Goal: Task Accomplishment & Management: Complete application form

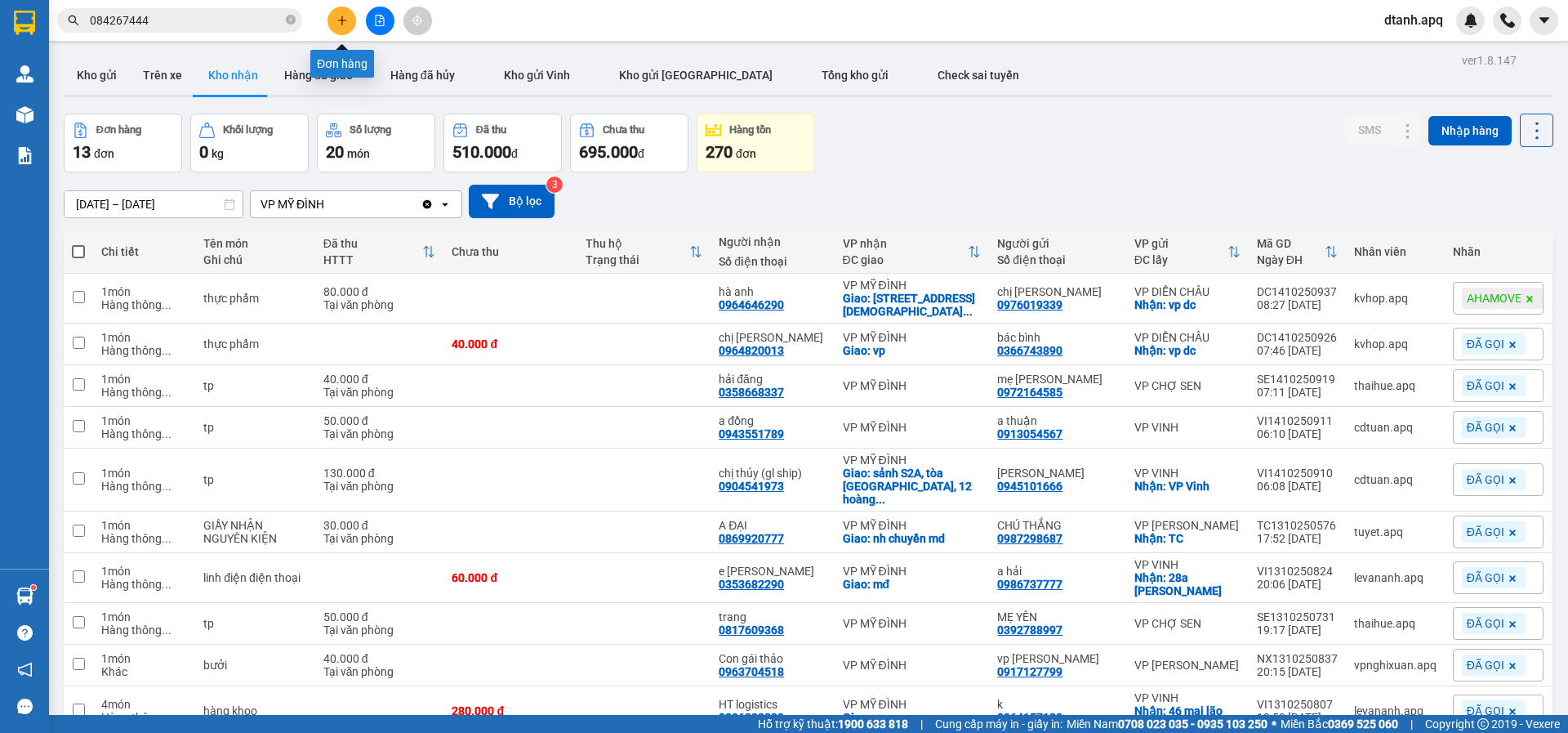
click at [338, 23] on icon "plus" at bounding box center [342, 20] width 11 height 11
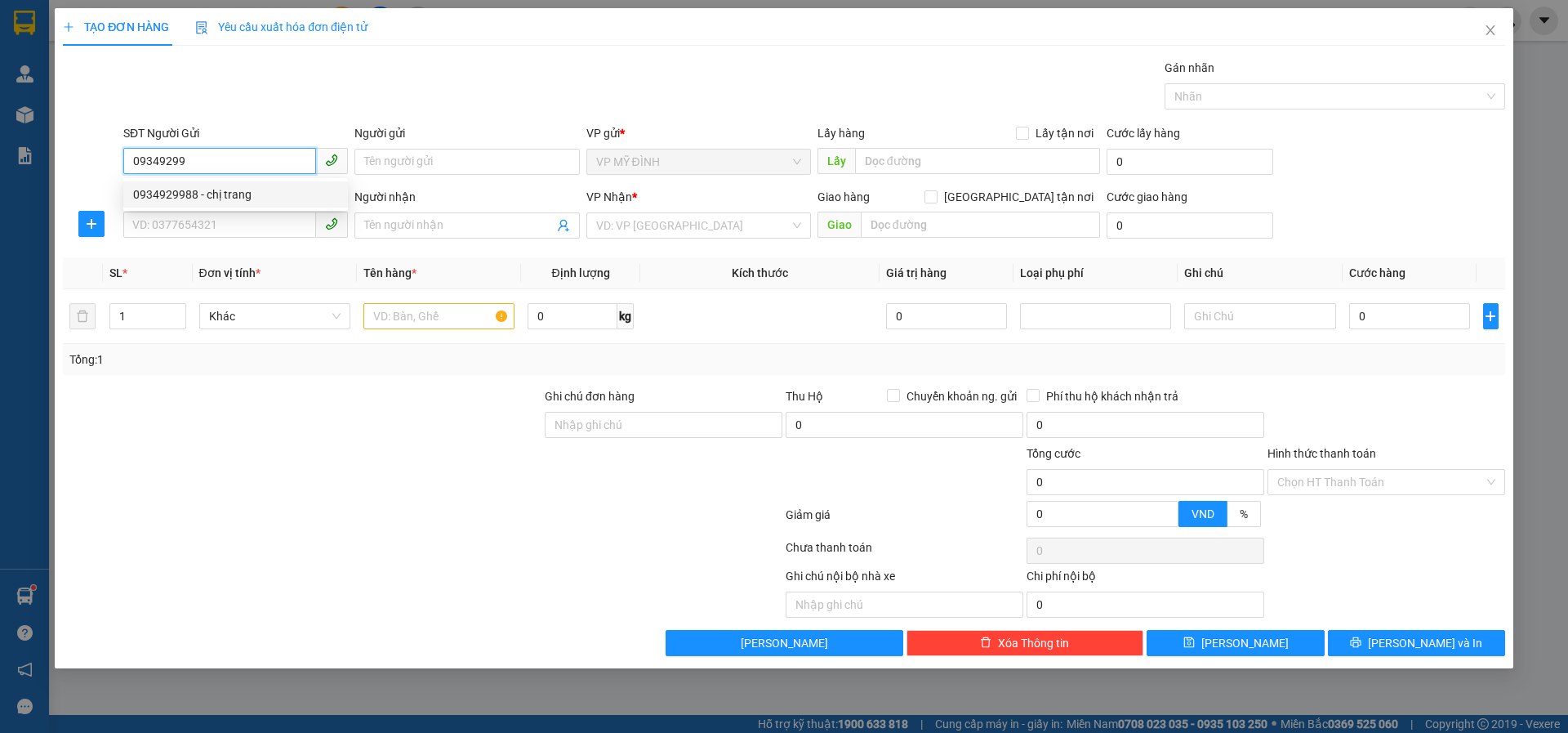
click at [184, 197] on div "0934929988 - chị trang" at bounding box center [235, 194] width 205 height 18
type input "0934929988"
type input "chị trang"
type input "0934929988"
click at [178, 213] on body "Kết quả tìm kiếm ( 11 ) Bộ lọc Mã ĐH Trạng thái Món hàng Thu hộ Tổng cước Chưa …" at bounding box center [784, 366] width 1568 height 733
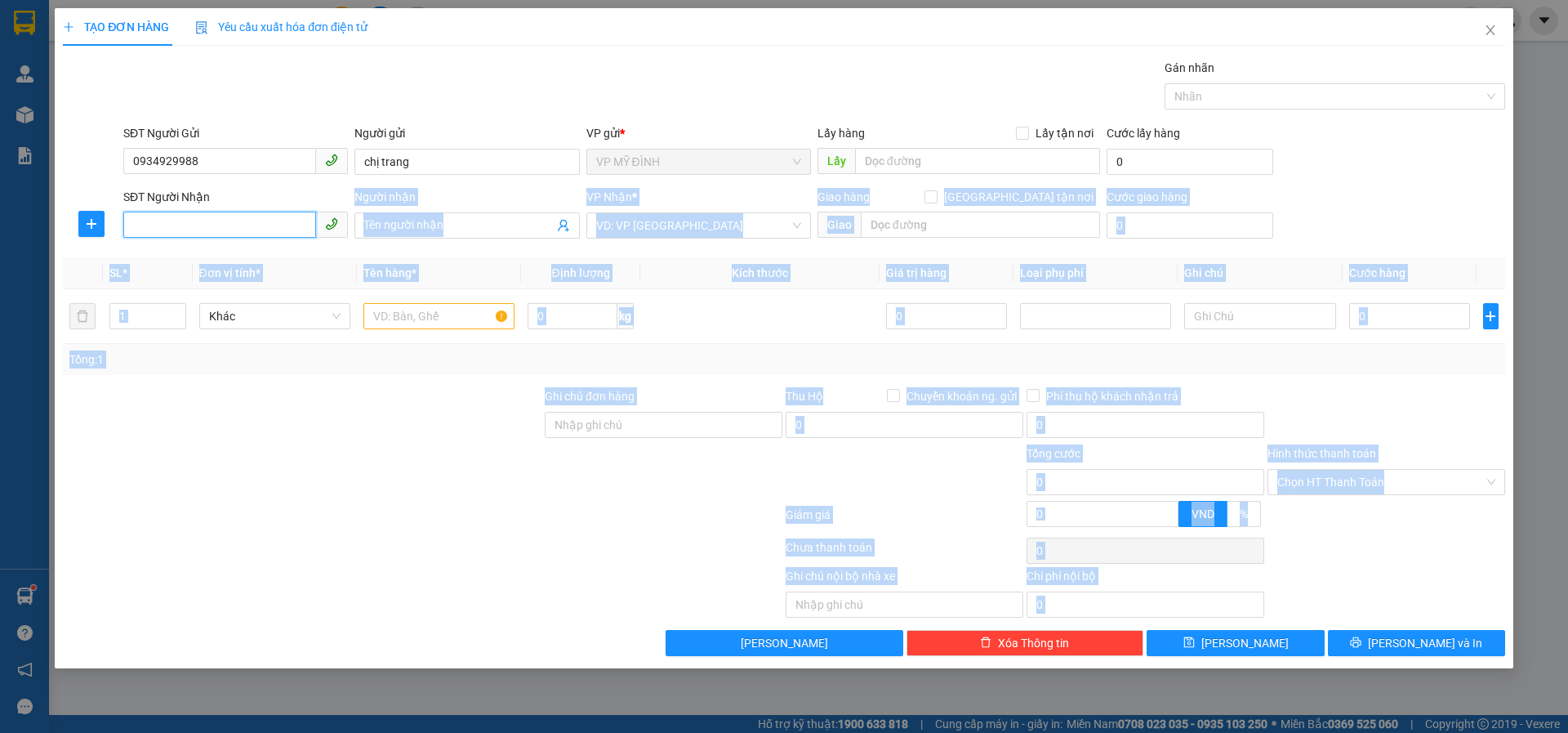
click at [180, 218] on input "SĐT Người Nhận" at bounding box center [220, 225] width 193 height 26
click at [175, 225] on input "SĐT Người Nhận" at bounding box center [220, 225] width 193 height 26
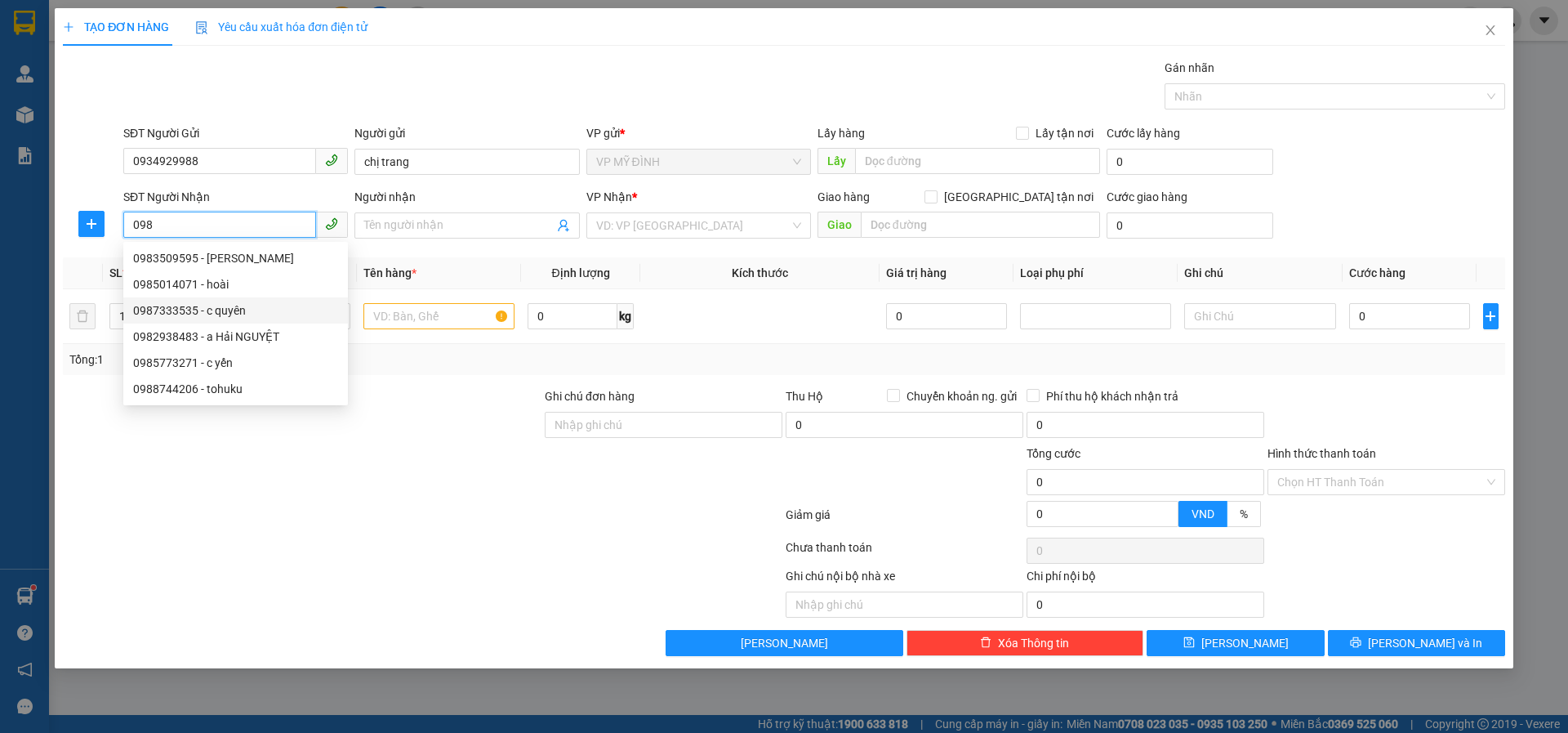
type input "098"
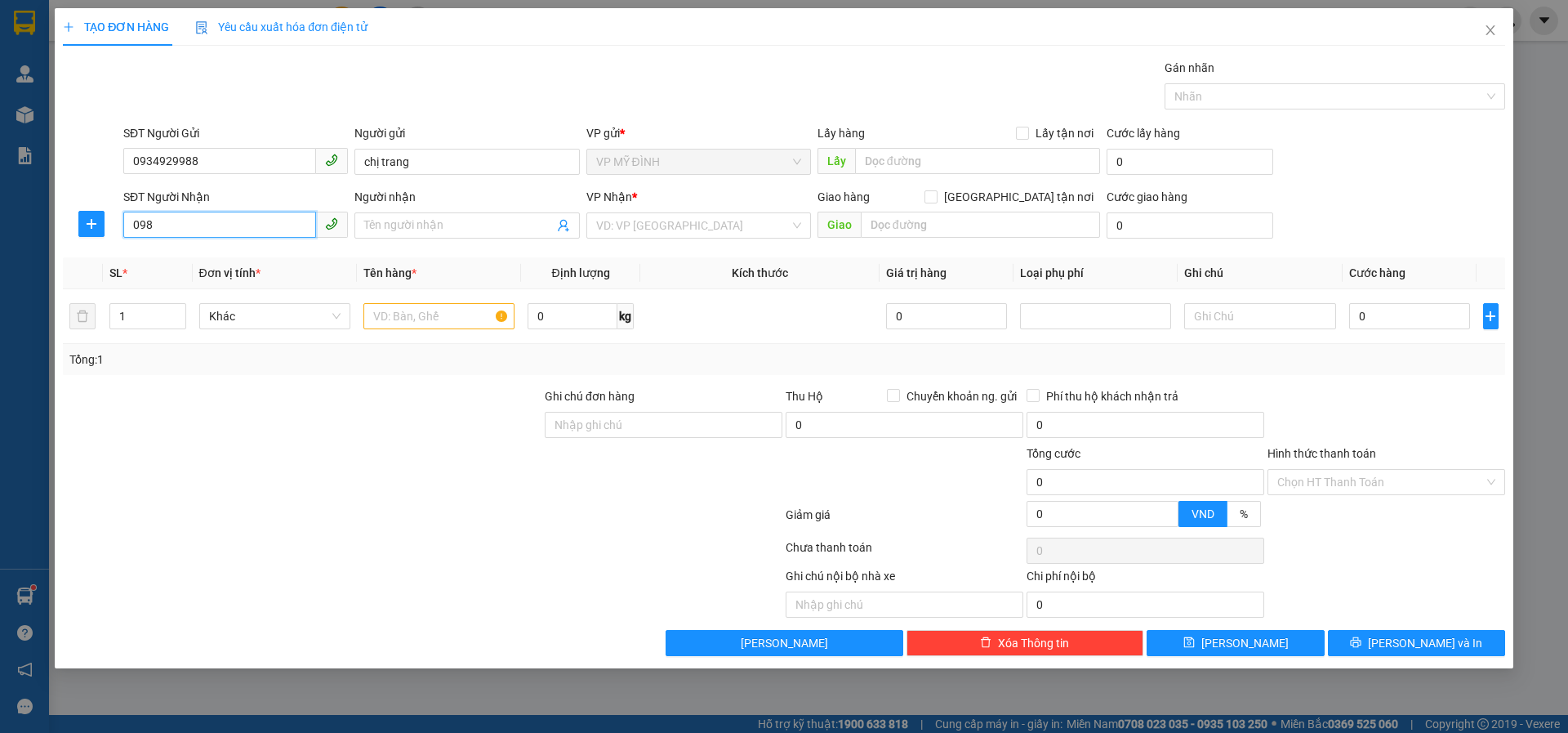
drag, startPoint x: 168, startPoint y: 228, endPoint x: 181, endPoint y: 228, distance: 13.0
click at [0, 235] on div "TẠO ĐƠN HÀNG Yêu cầu xuất hóa đơn điện tử Transit Pickup Surcharge Ids Transit …" at bounding box center [784, 366] width 1568 height 733
type input "0983562432"
click at [230, 265] on div "0983562432 - chú lý" at bounding box center [235, 258] width 205 height 18
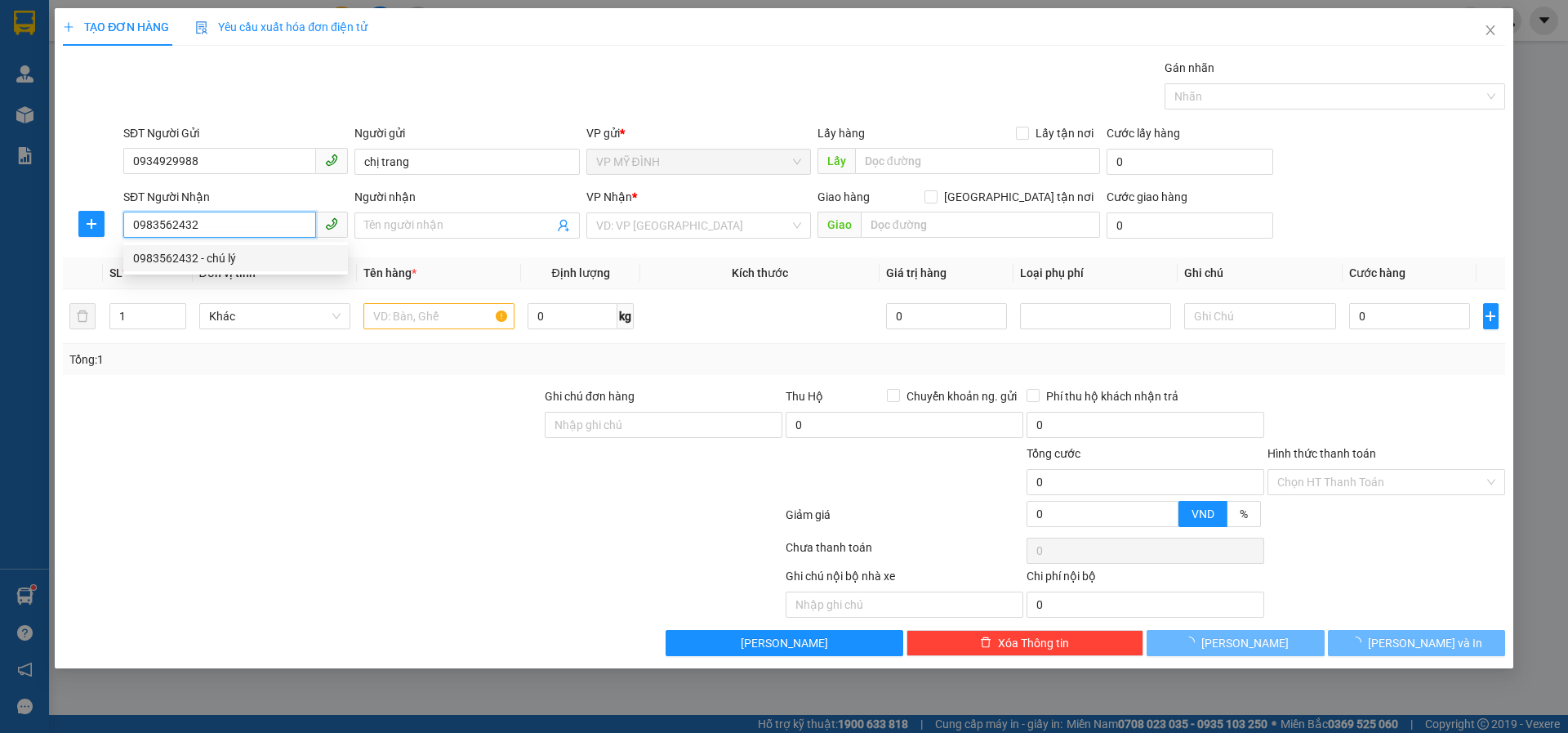
type input "chú lý"
checkbox input "true"
type input "61 [PERSON_NAME]"
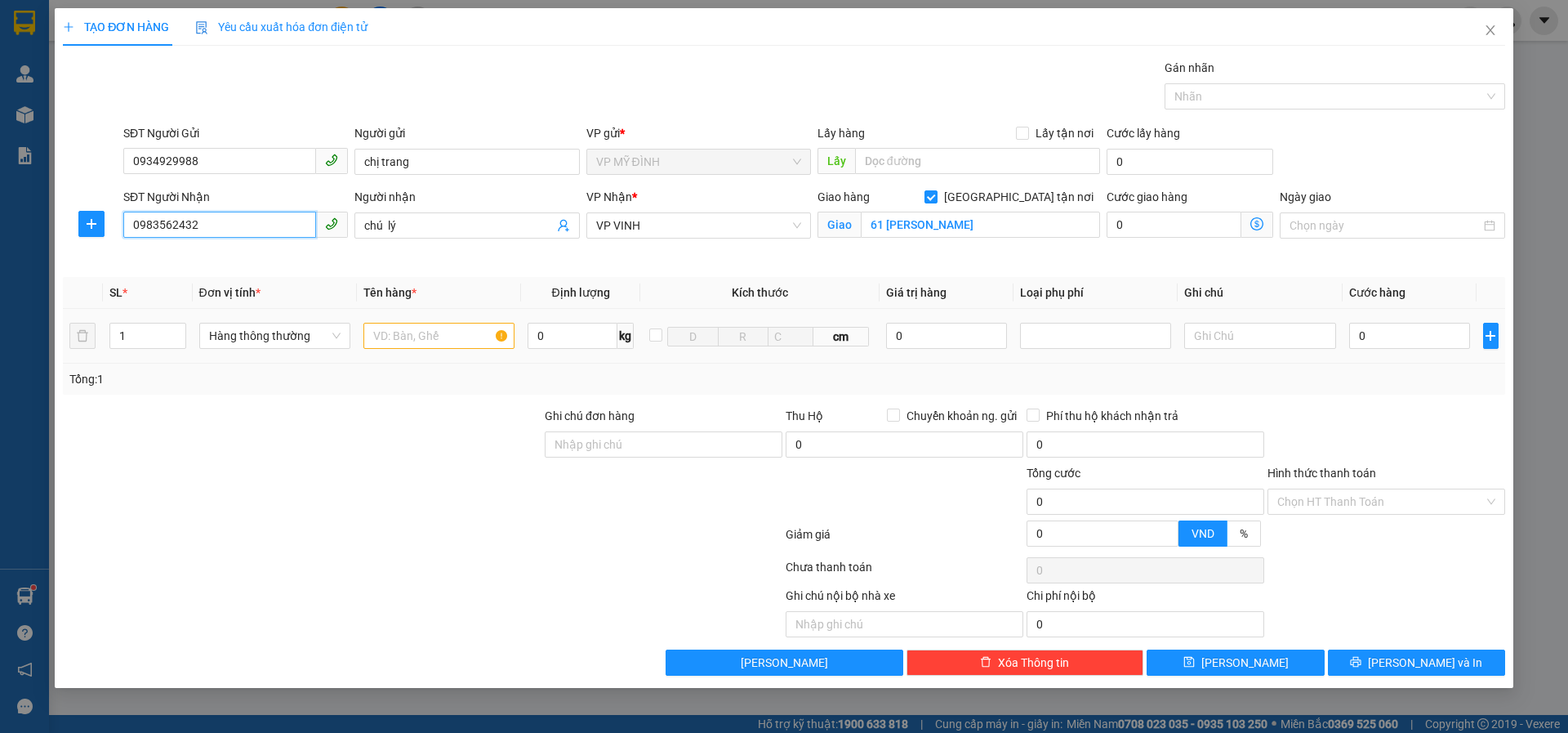
type input "0983562432"
drag, startPoint x: 404, startPoint y: 338, endPoint x: 536, endPoint y: 378, distance: 137.9
click at [418, 343] on input "text" at bounding box center [438, 336] width 151 height 26
type input "chăn + quần áo"
click at [156, 325] on input "1" at bounding box center [147, 336] width 75 height 24
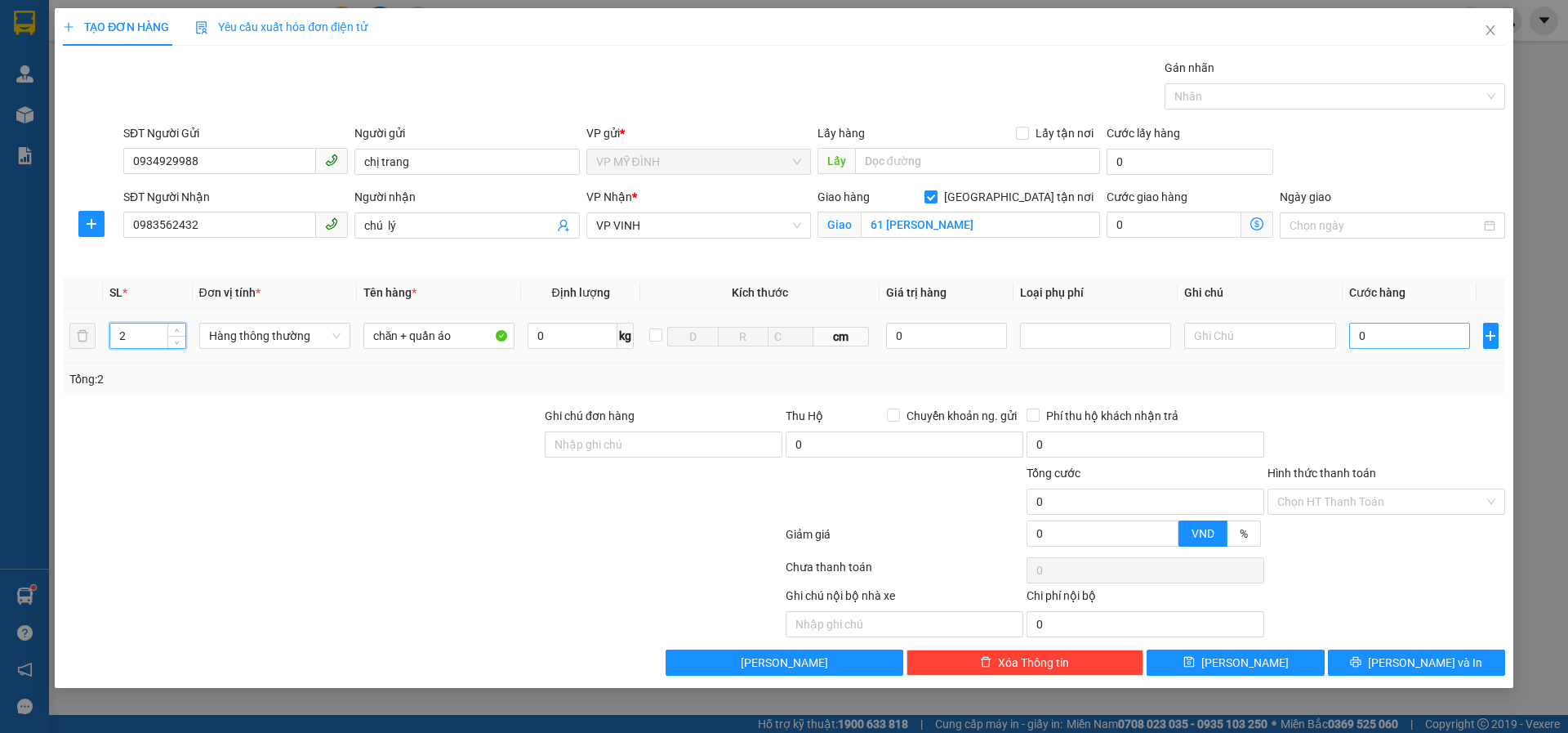
type input "2"
click at [1379, 336] on input "0" at bounding box center [1410, 336] width 122 height 26
type input "8"
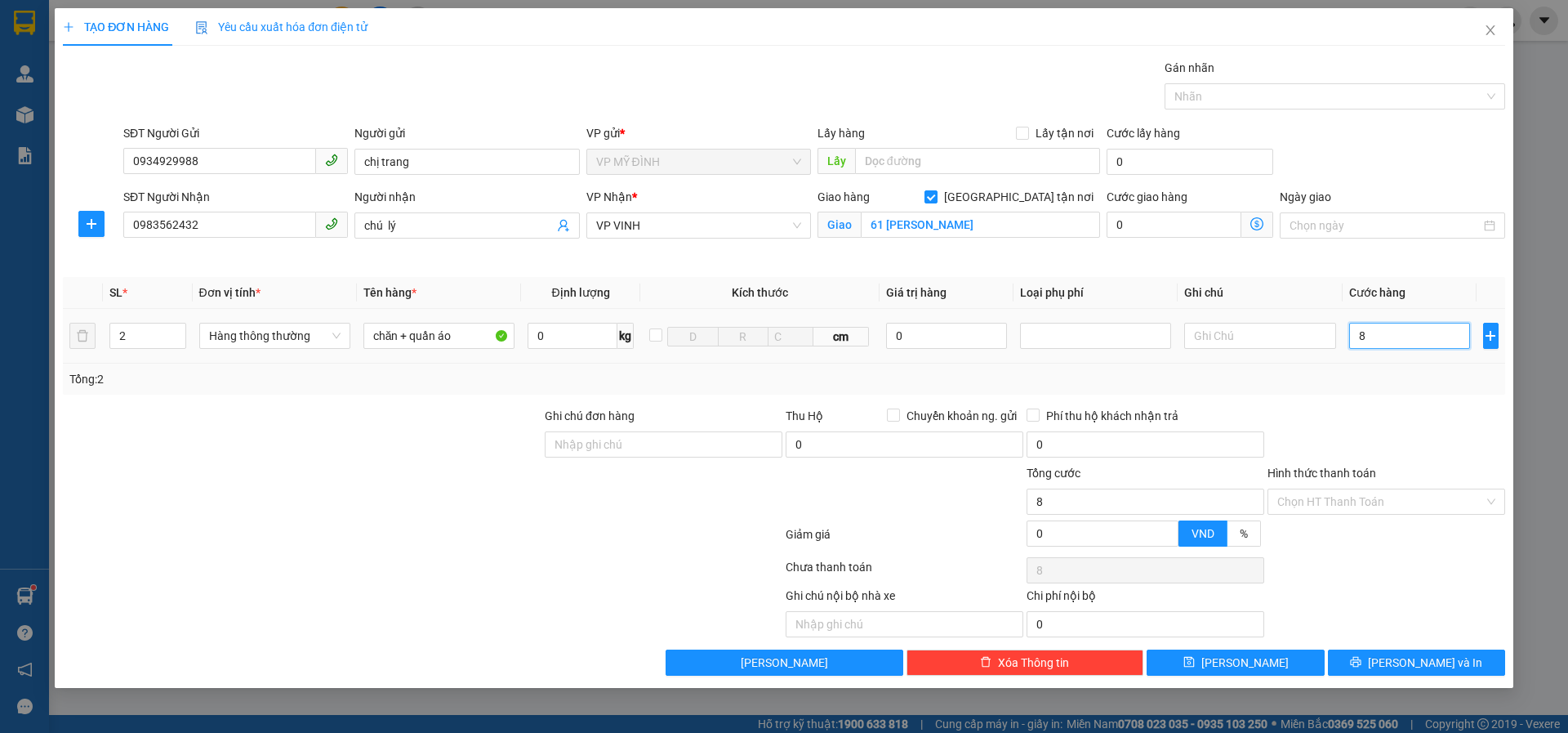
type input "80"
type input "80.000"
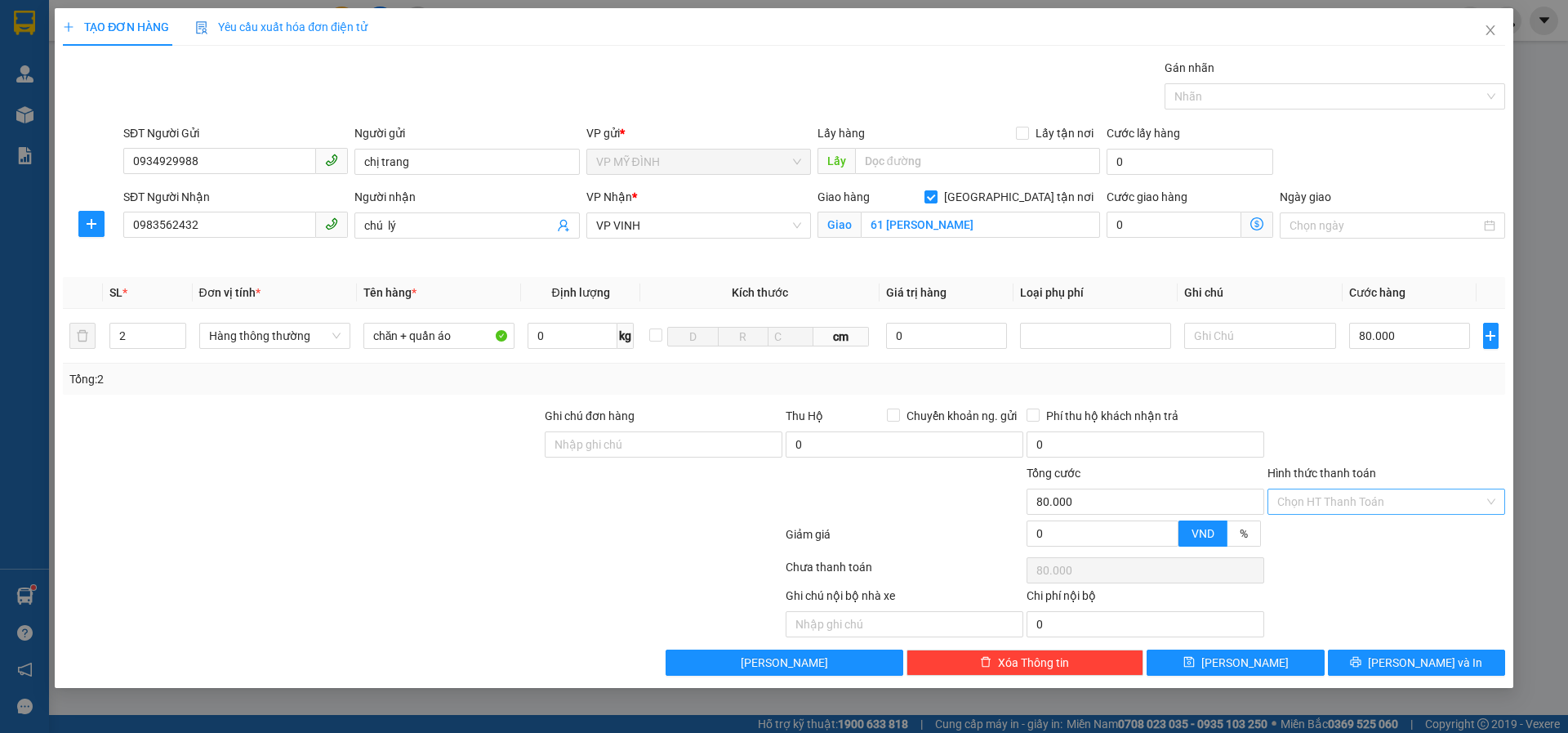
click at [1333, 498] on input "Hình thức thanh toán" at bounding box center [1380, 502] width 207 height 24
drag, startPoint x: 1327, startPoint y: 530, endPoint x: 1368, endPoint y: 620, distance: 98.9
click at [1327, 532] on div "Tại văn phòng" at bounding box center [1386, 534] width 218 height 18
type input "0"
click at [1381, 659] on button "[PERSON_NAME] và In" at bounding box center [1416, 663] width 177 height 26
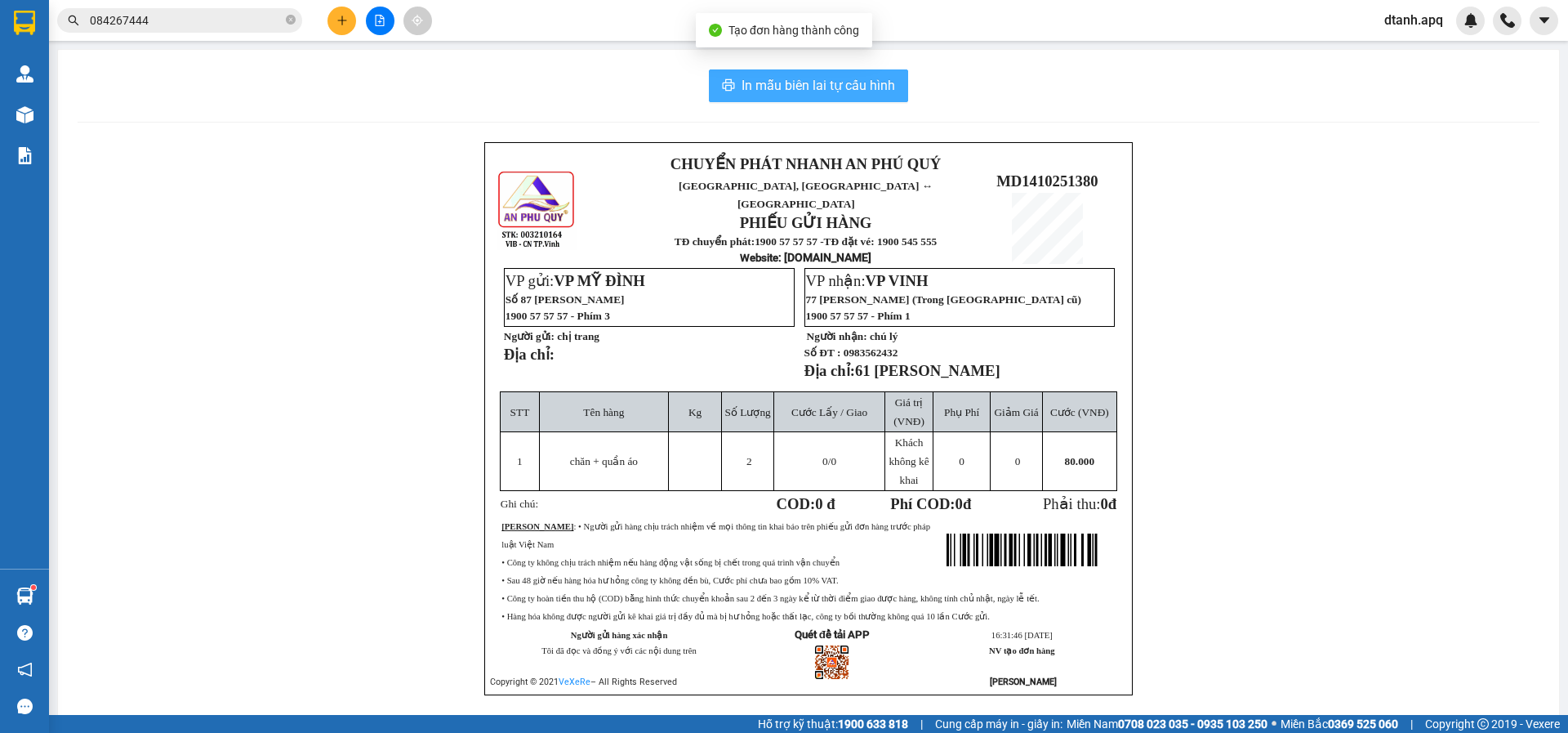
click at [761, 83] on span "In mẫu biên lai tự cấu hình" at bounding box center [818, 86] width 154 height 21
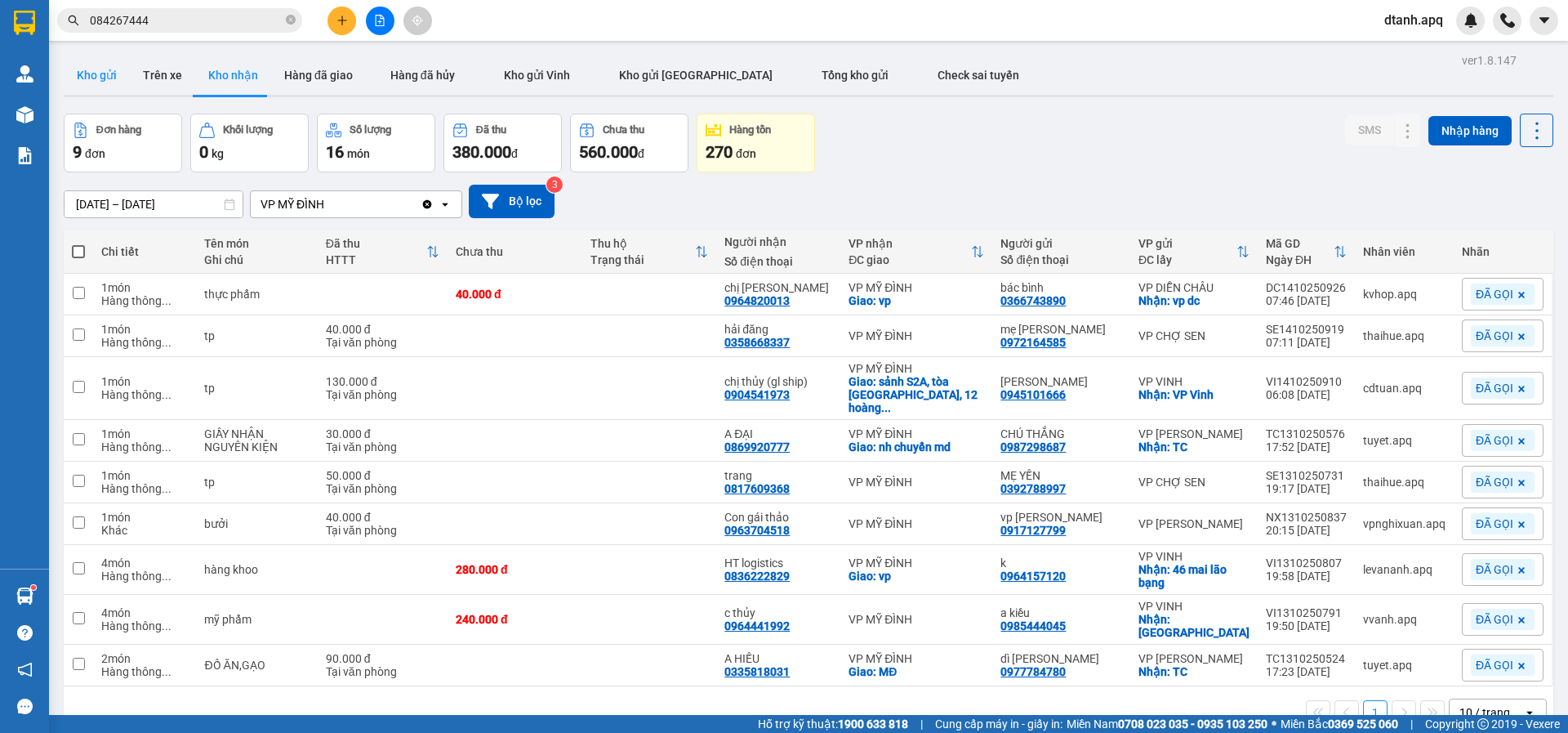
click at [91, 68] on button "Kho gửi" at bounding box center [97, 74] width 66 height 39
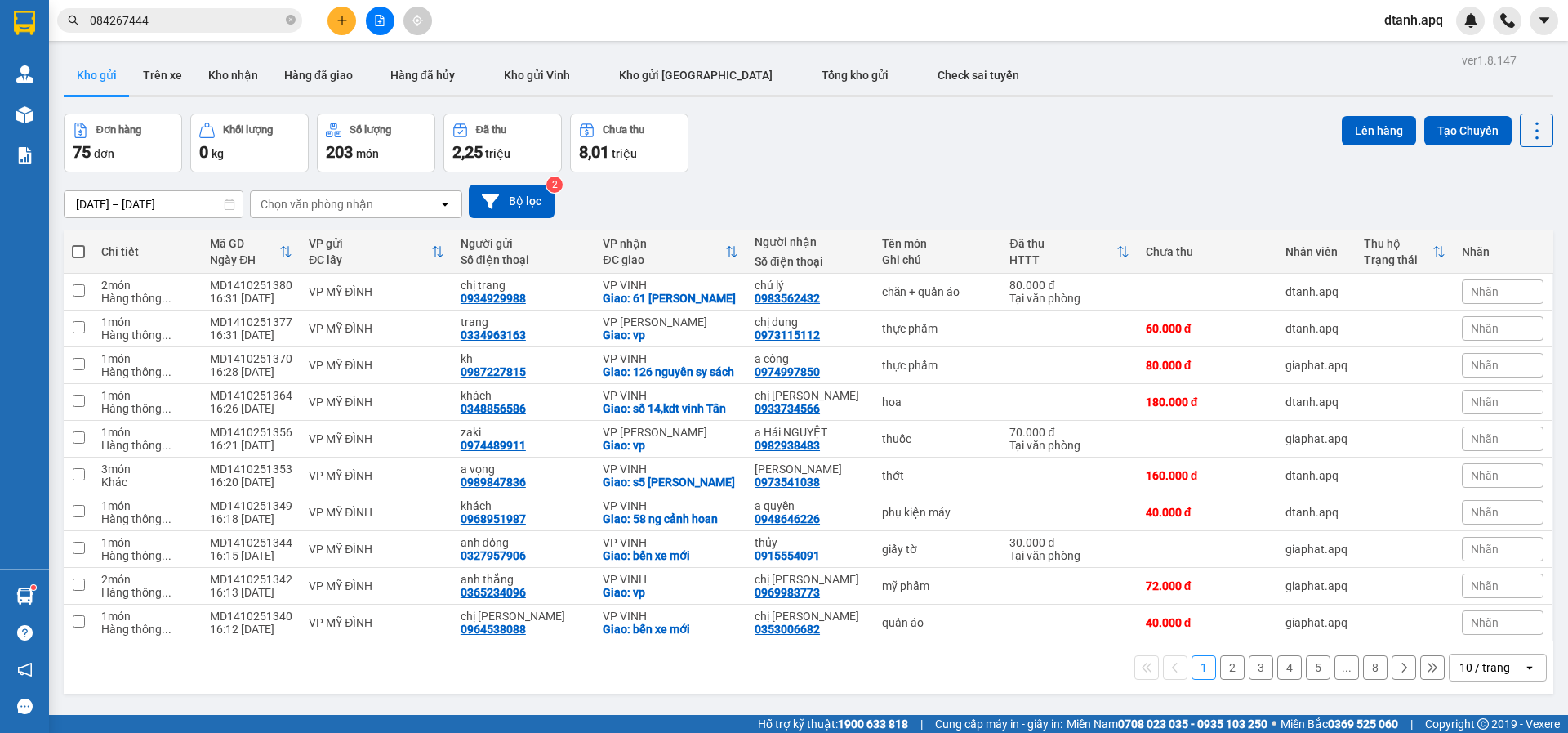
click at [339, 20] on icon "plus" at bounding box center [342, 20] width 11 height 11
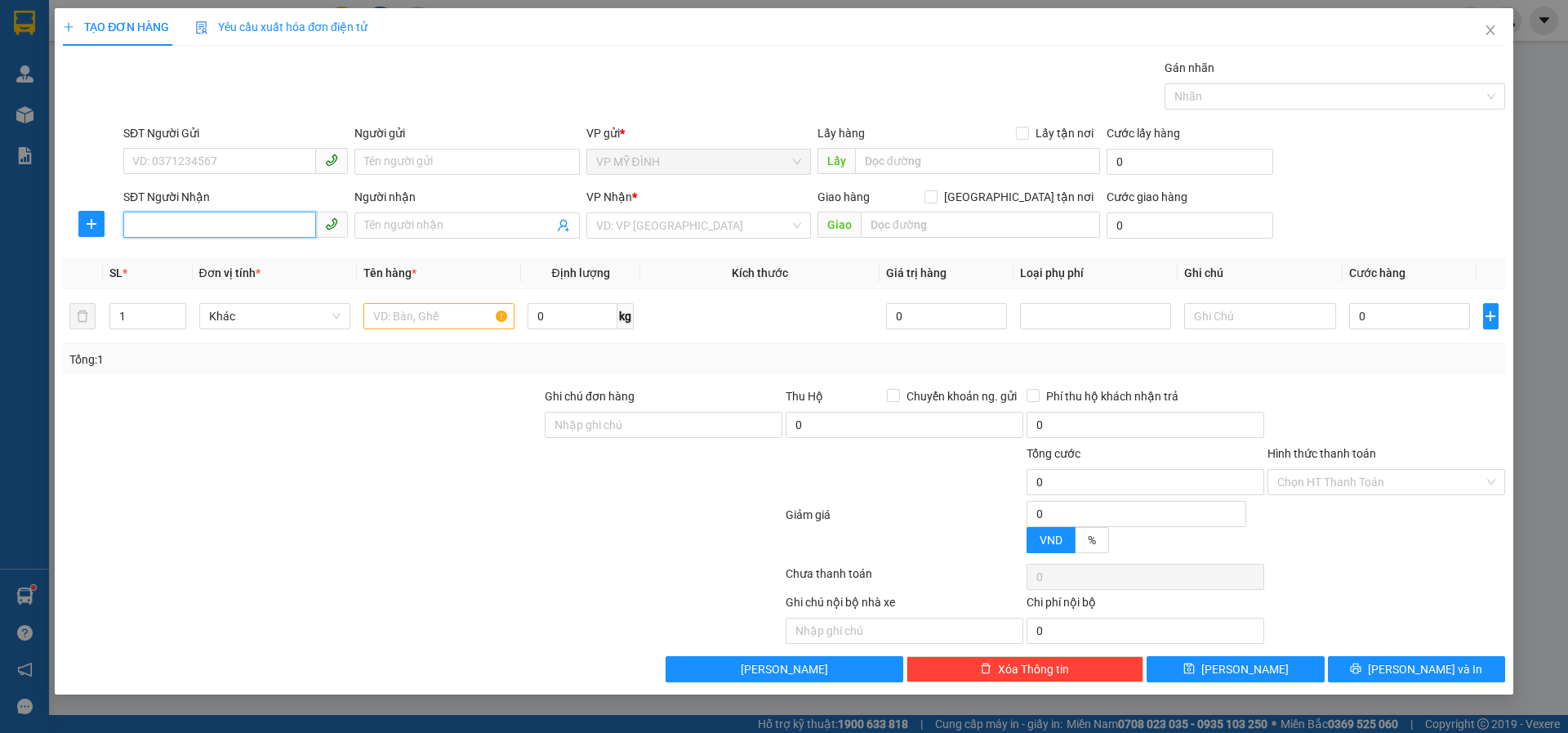
click at [150, 227] on input "SĐT Người Nhận" at bounding box center [220, 225] width 193 height 26
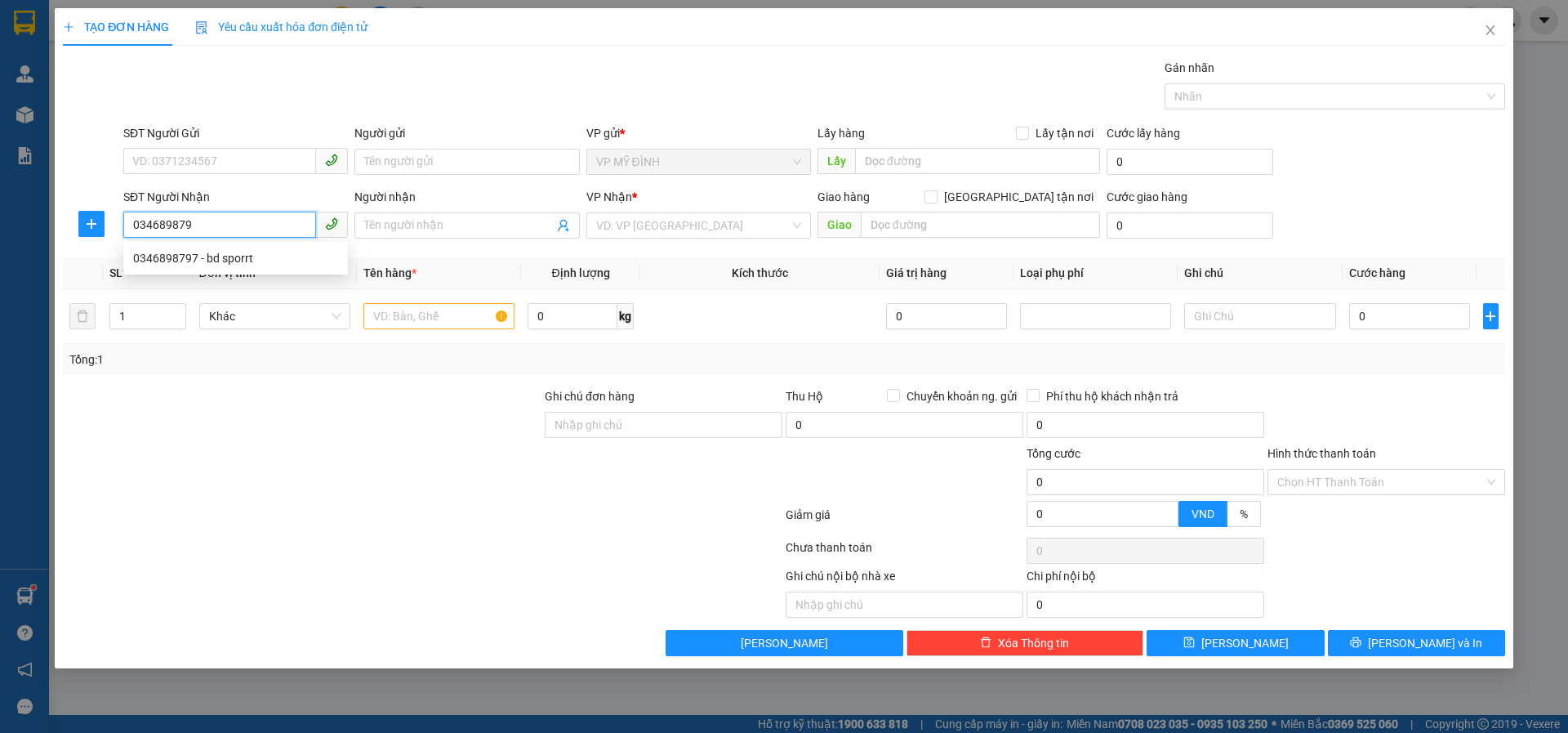
type input "0346898797"
click at [195, 256] on div "0346898797 - bd sporrt" at bounding box center [235, 258] width 205 height 18
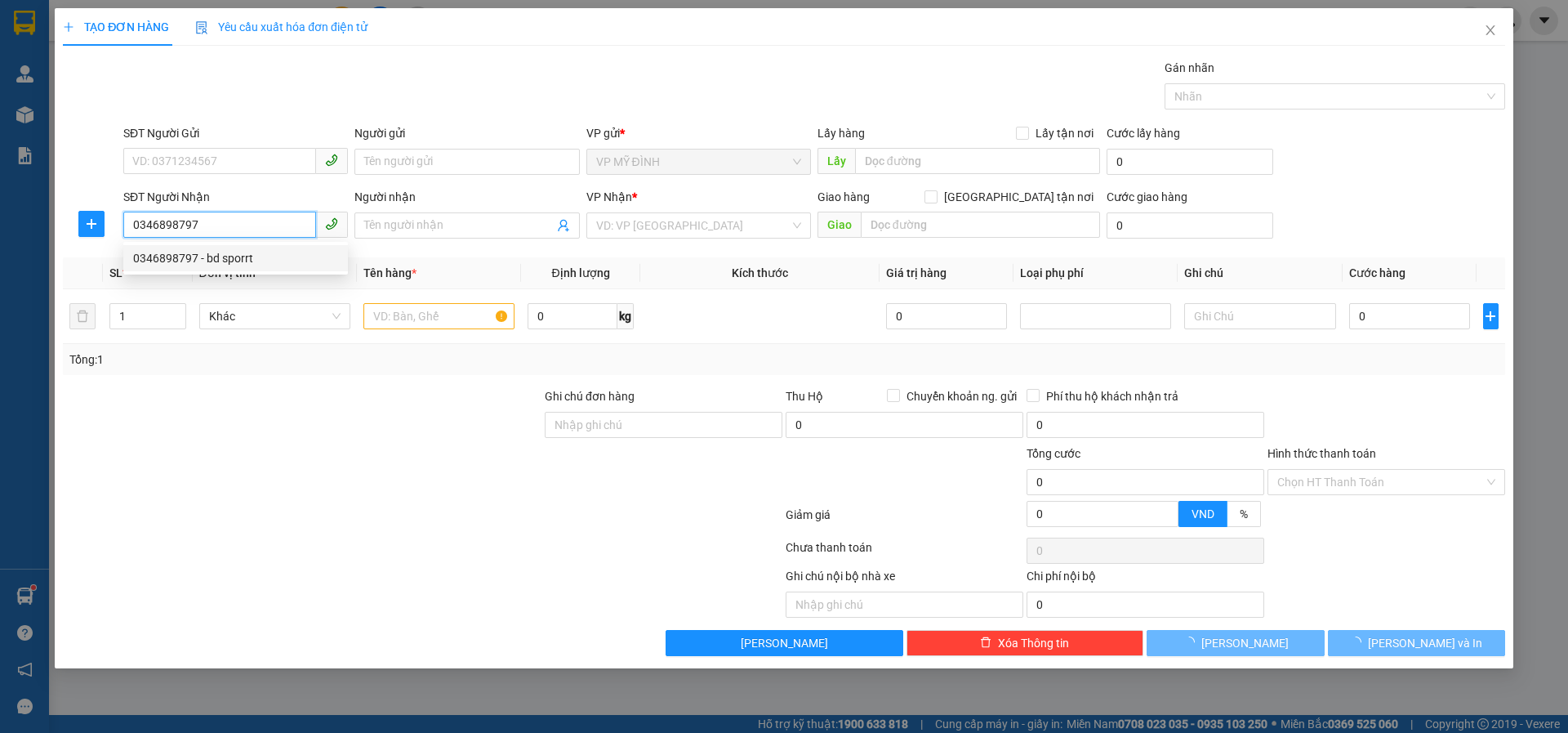
type input "bd sporrt"
checkbox input "true"
type input "182 [PERSON_NAME]"
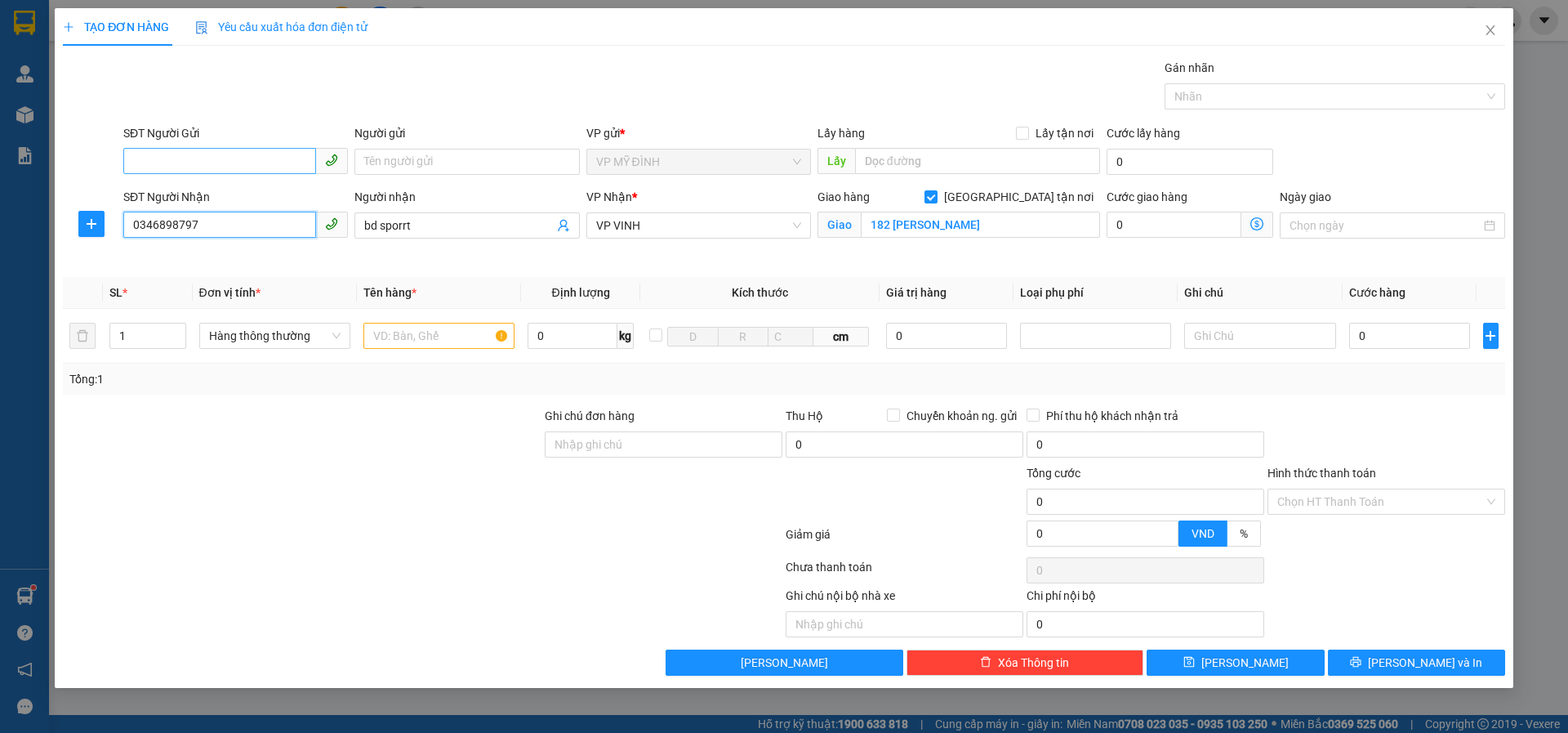
type input "0346898797"
click at [195, 151] on input "SĐT Người Gửi" at bounding box center [220, 161] width 193 height 26
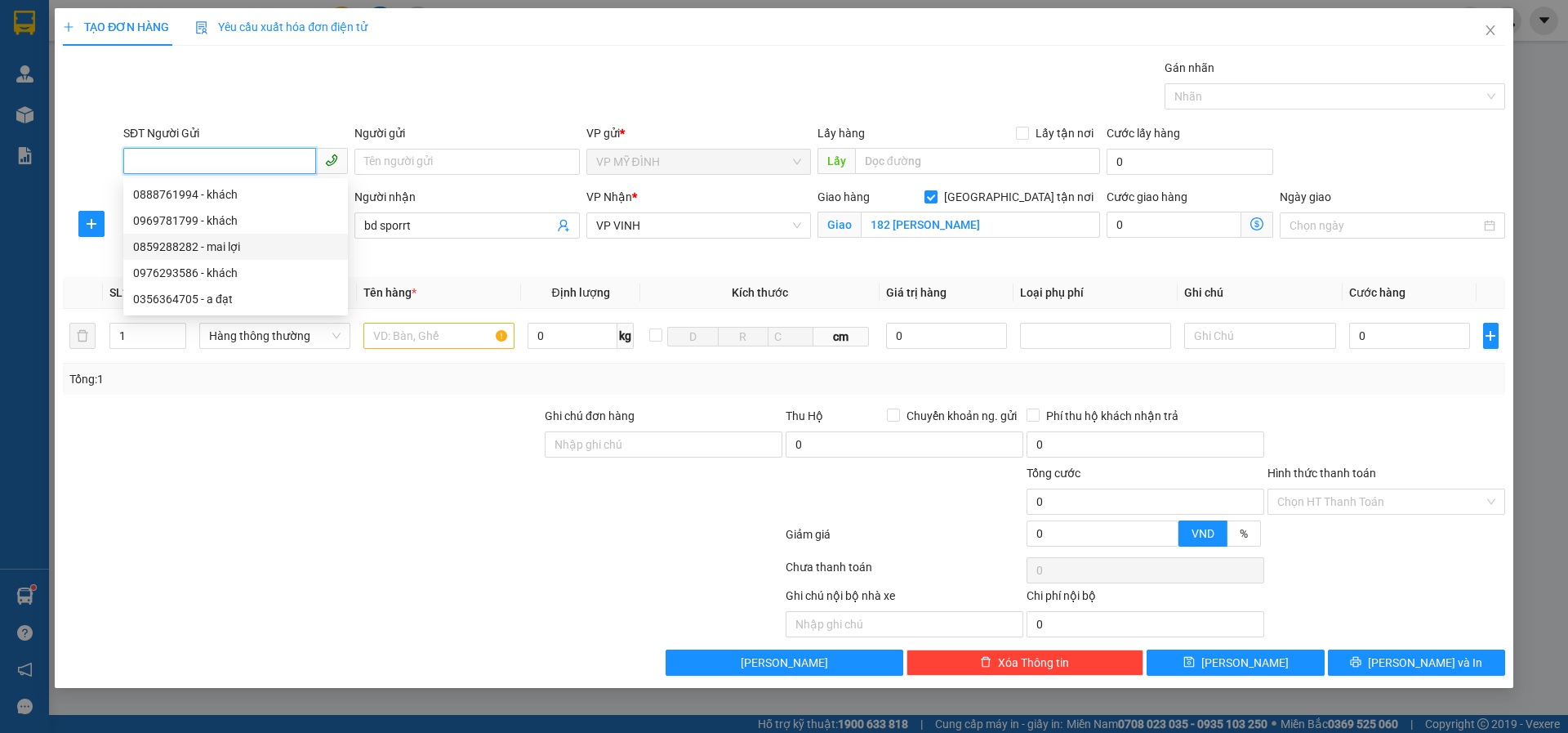
click at [245, 248] on div "0859288282 - mai lợi" at bounding box center [235, 247] width 205 height 18
type input "0859288282"
type input "mai lợi"
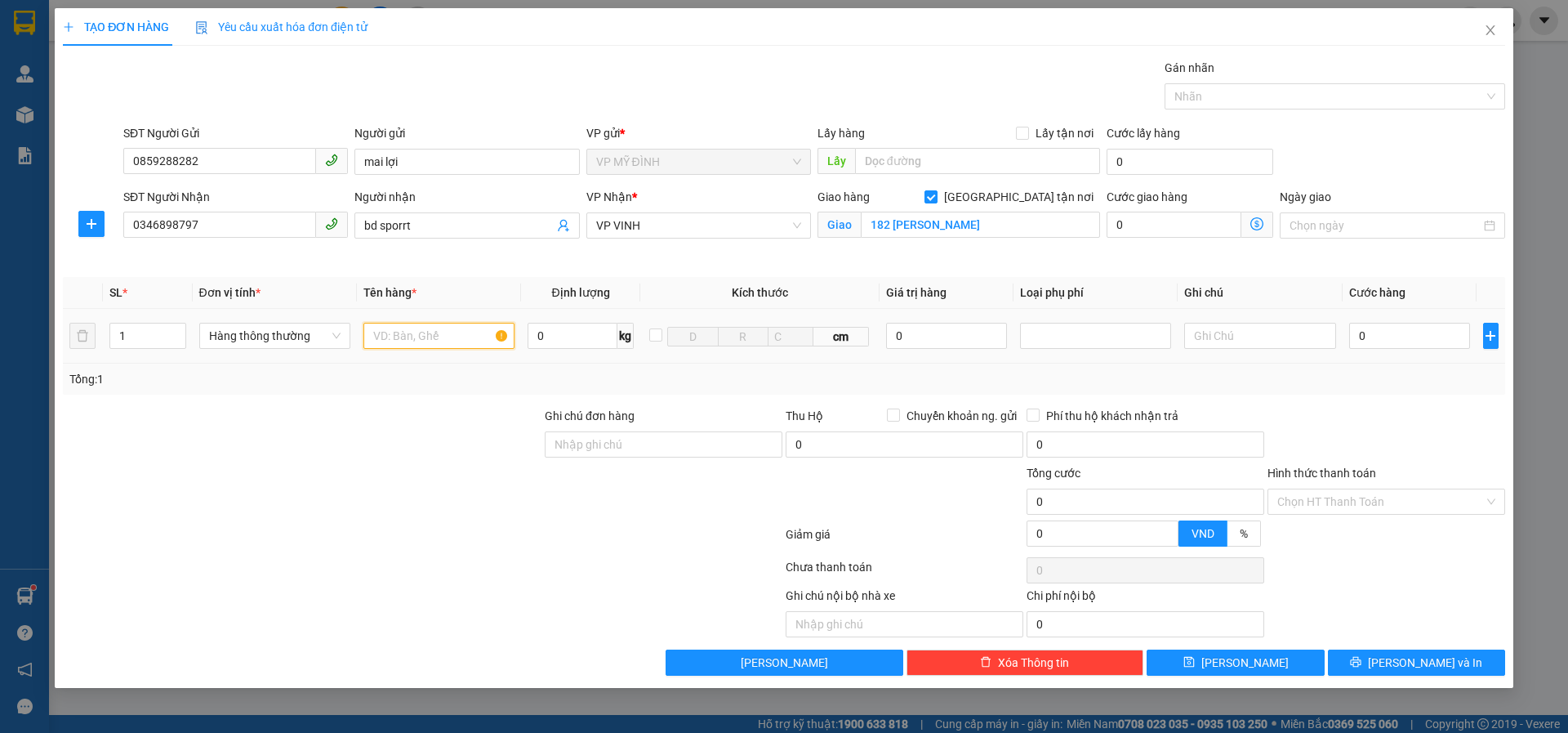
click at [418, 341] on input "text" at bounding box center [438, 336] width 151 height 26
type input "quần áo"
click at [1408, 323] on input "0" at bounding box center [1410, 336] width 122 height 26
click at [1383, 652] on div "Transit Pickup Surcharge Ids Transit Deliver Surcharge Ids Transit Deliver Surc…" at bounding box center [784, 367] width 1443 height 617
click at [1370, 663] on button "[PERSON_NAME] và In" at bounding box center [1416, 663] width 177 height 26
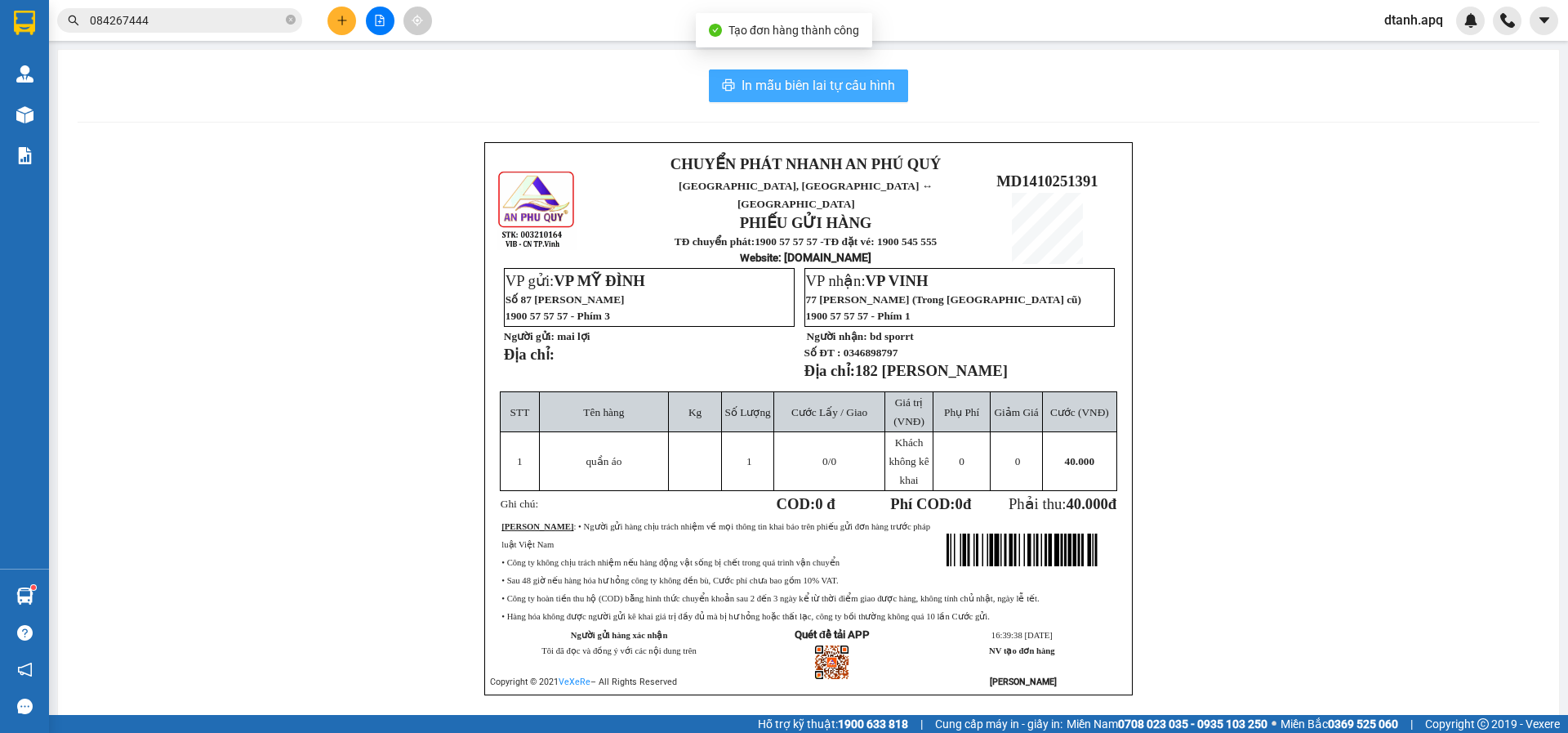
drag, startPoint x: 771, startPoint y: 77, endPoint x: 861, endPoint y: 153, distance: 117.8
click at [771, 81] on span "In mẫu biên lai tự cấu hình" at bounding box center [818, 86] width 154 height 21
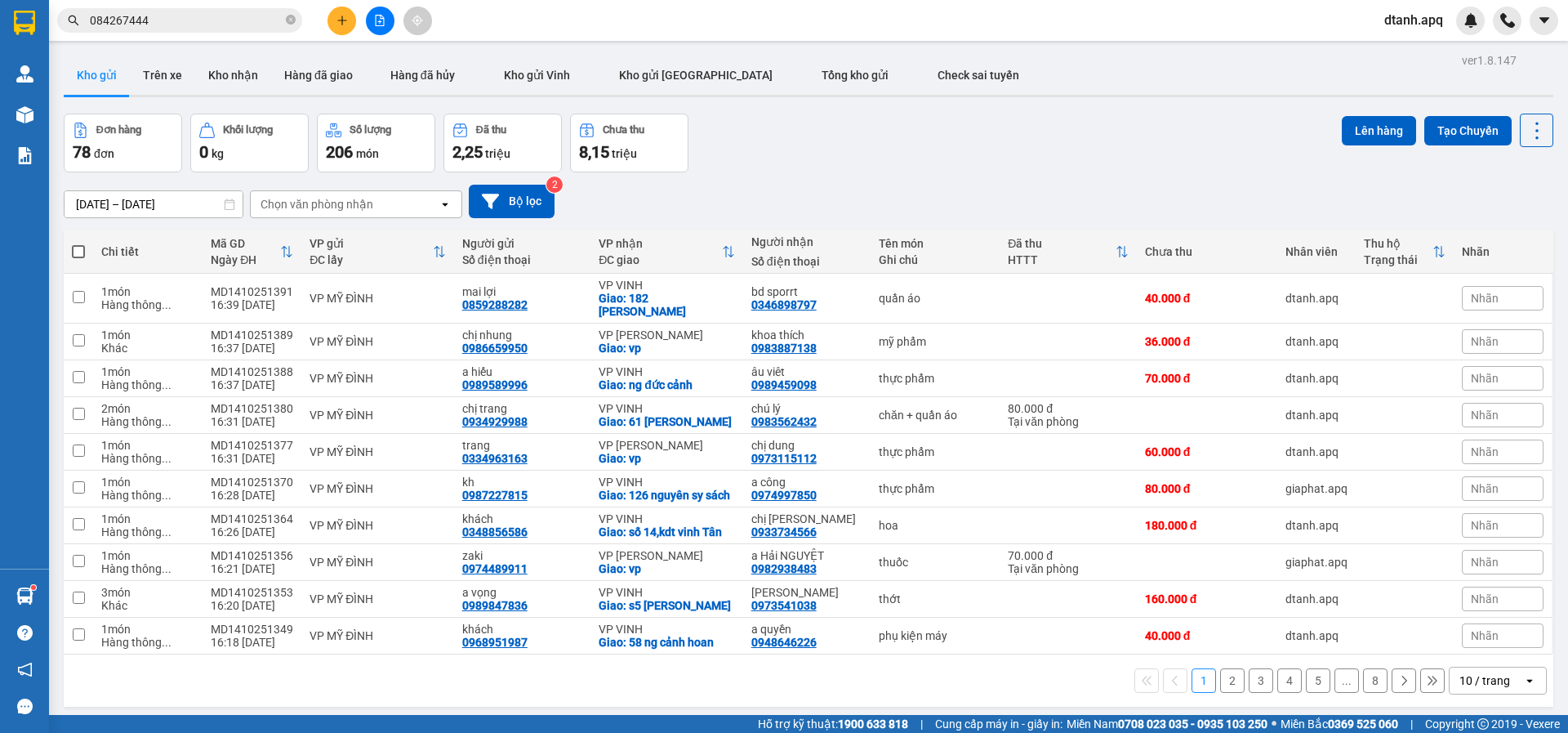
drag, startPoint x: 162, startPoint y: 20, endPoint x: 44, endPoint y: 29, distance: 118.3
click at [16, 20] on section "Kết quả tìm kiếm ( 11 ) Bộ lọc Mã ĐH Trạng thái Món hàng Thu hộ Tổng cước Chưa …" at bounding box center [784, 366] width 1568 height 733
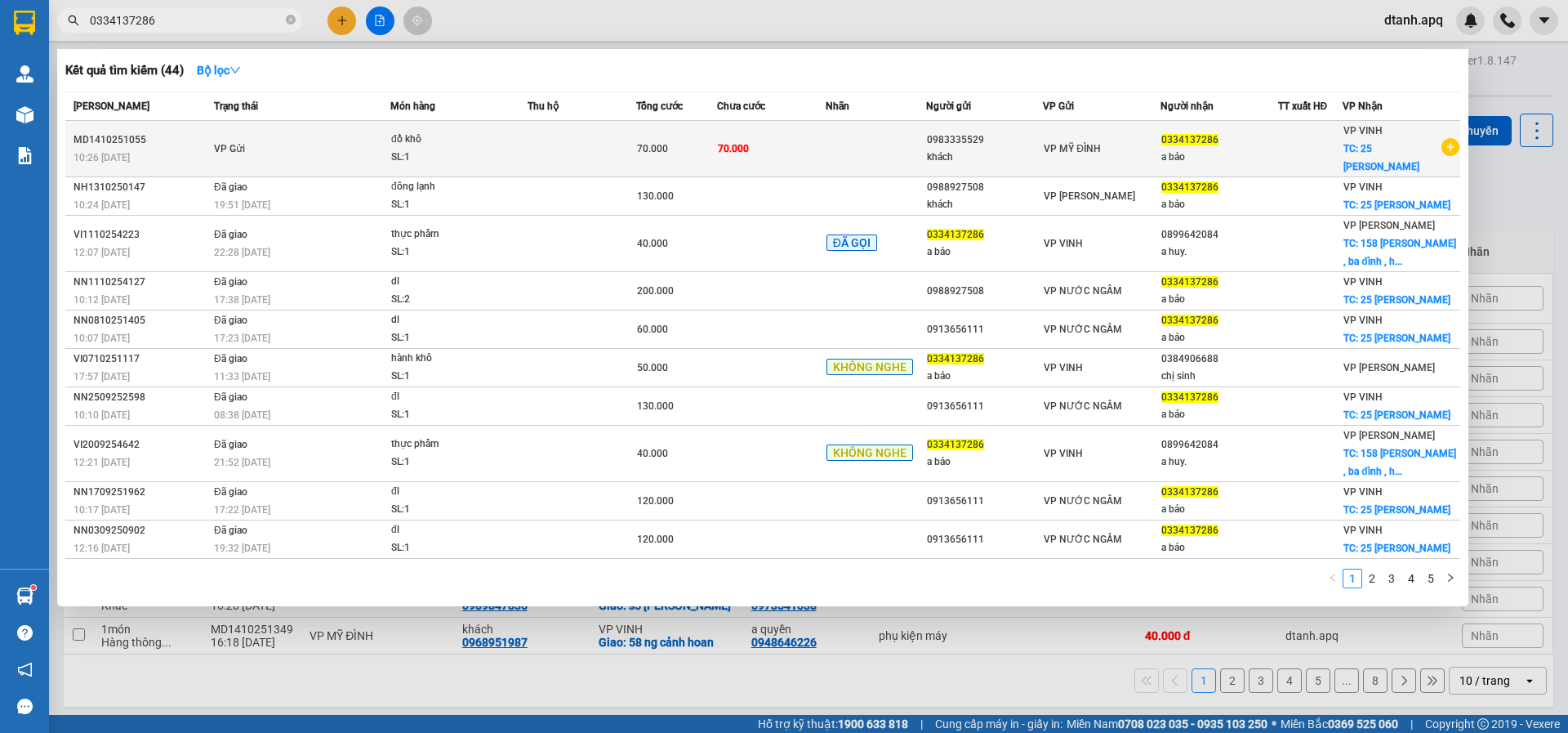
type input "0334137286"
click at [321, 142] on td "VP Gửi" at bounding box center [300, 149] width 181 height 56
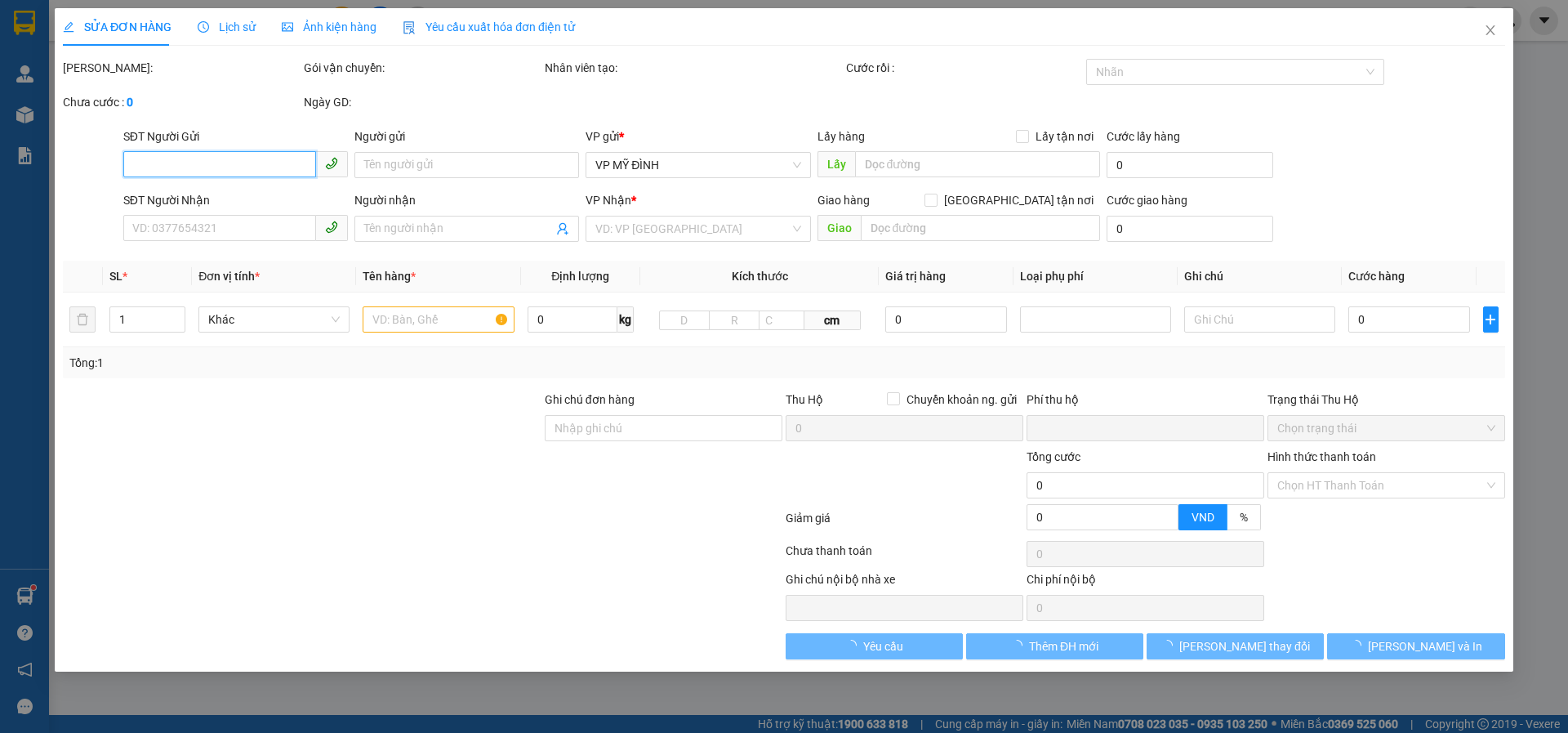
type input "0983335529"
type input "khách"
type input "0334137286"
type input "a bảo"
checkbox input "true"
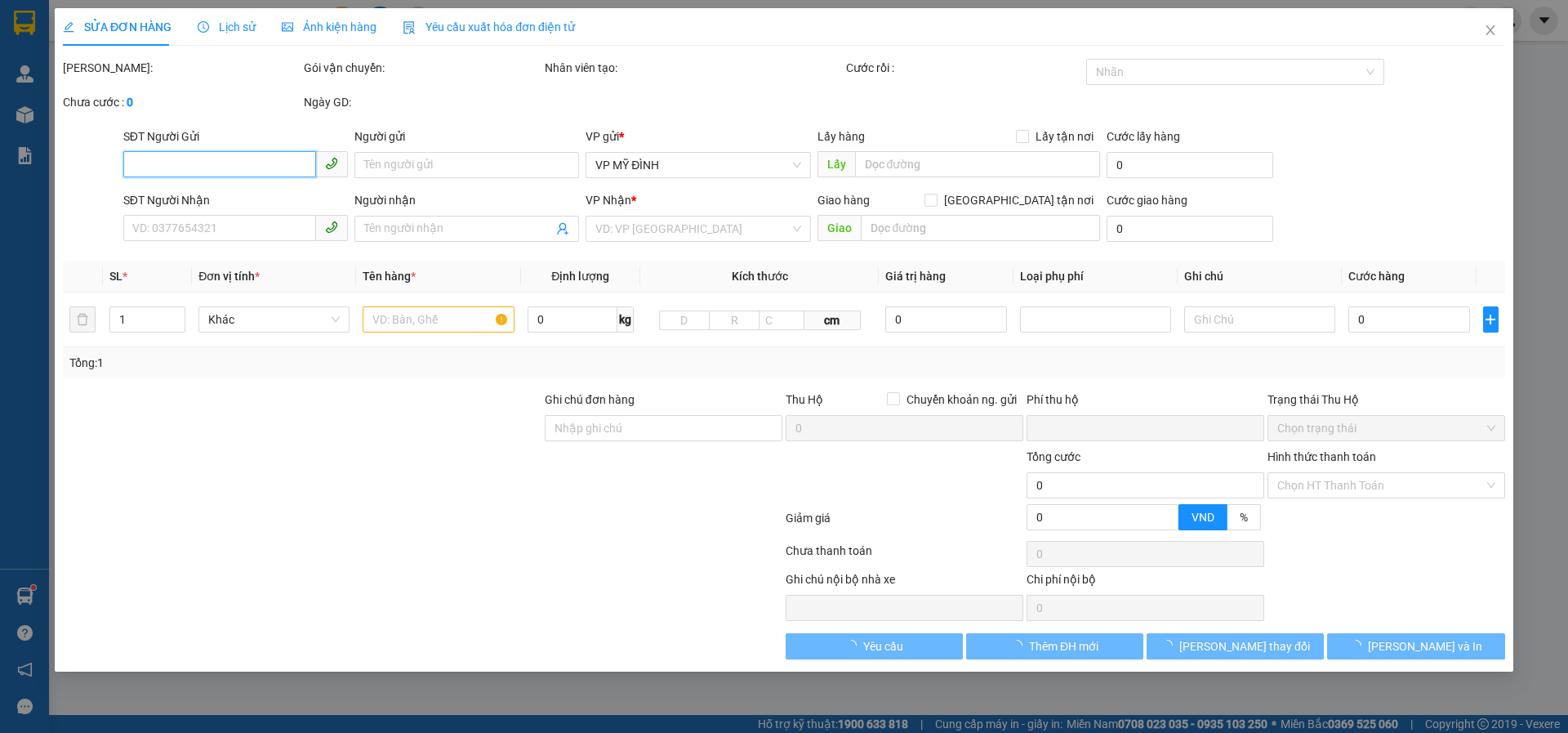
type input "25 [PERSON_NAME]"
type input "0"
type input "70.000"
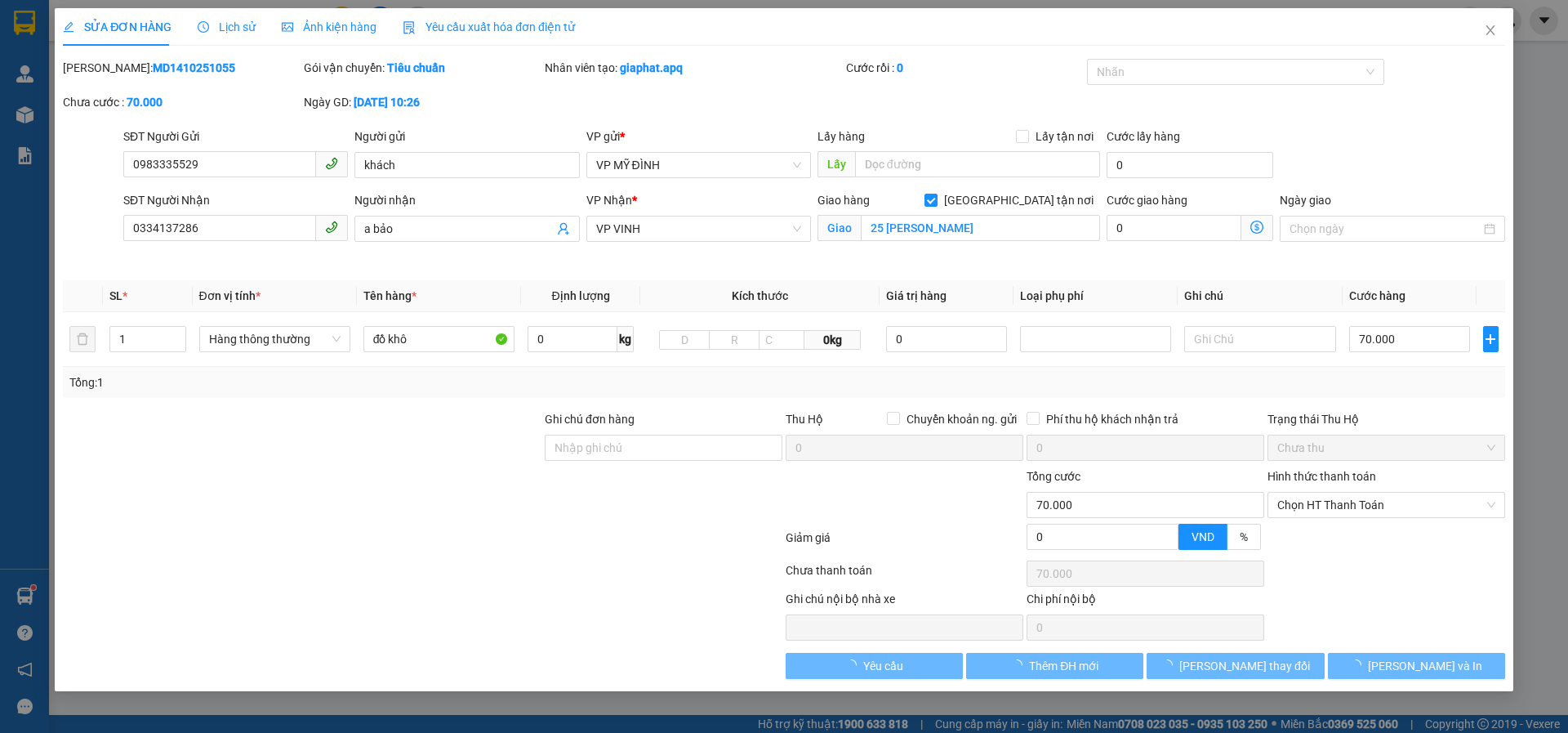
click at [234, 31] on span "Lịch sử" at bounding box center [227, 27] width 58 height 13
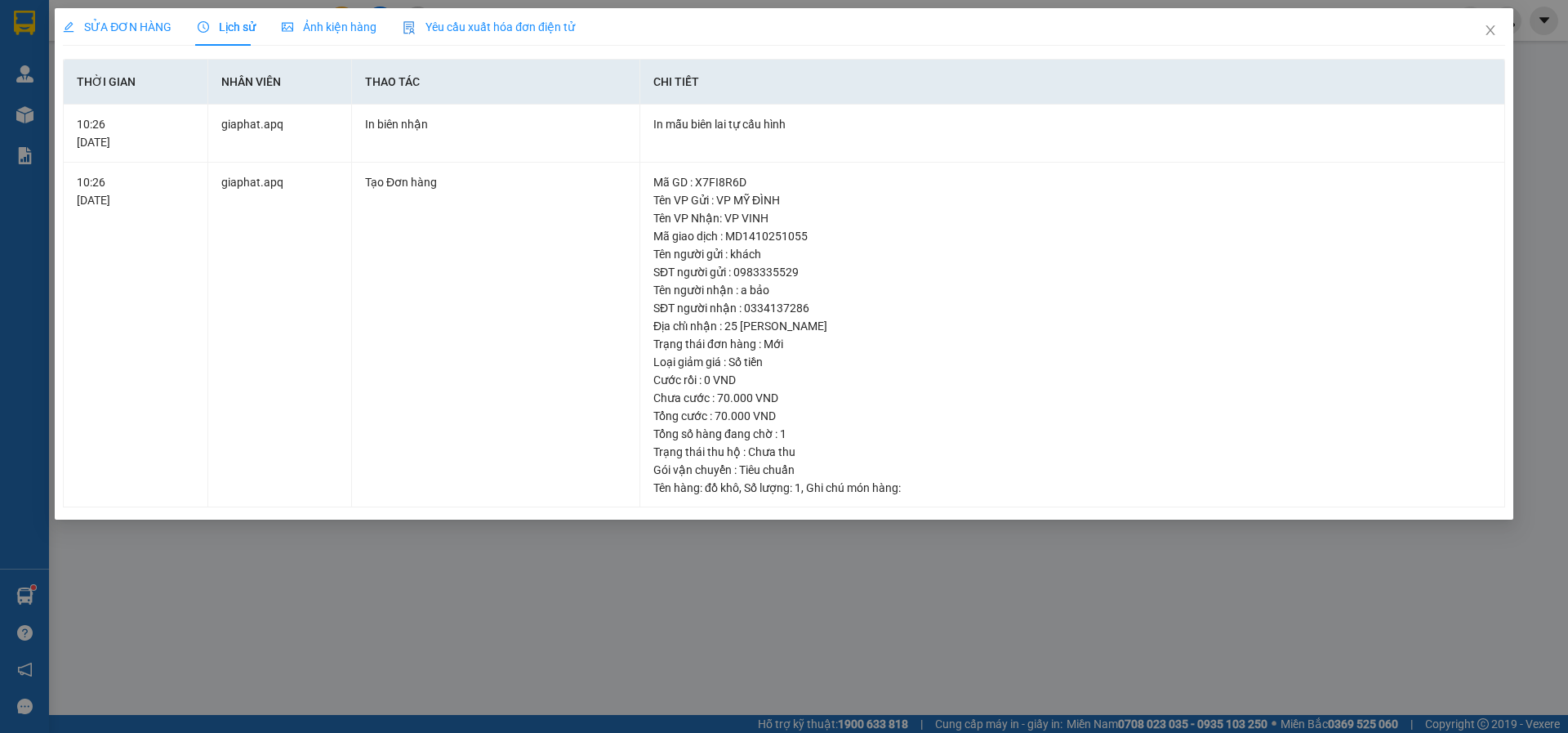
click at [126, 27] on span "SỬA ĐƠN HÀNG" at bounding box center [118, 27] width 109 height 13
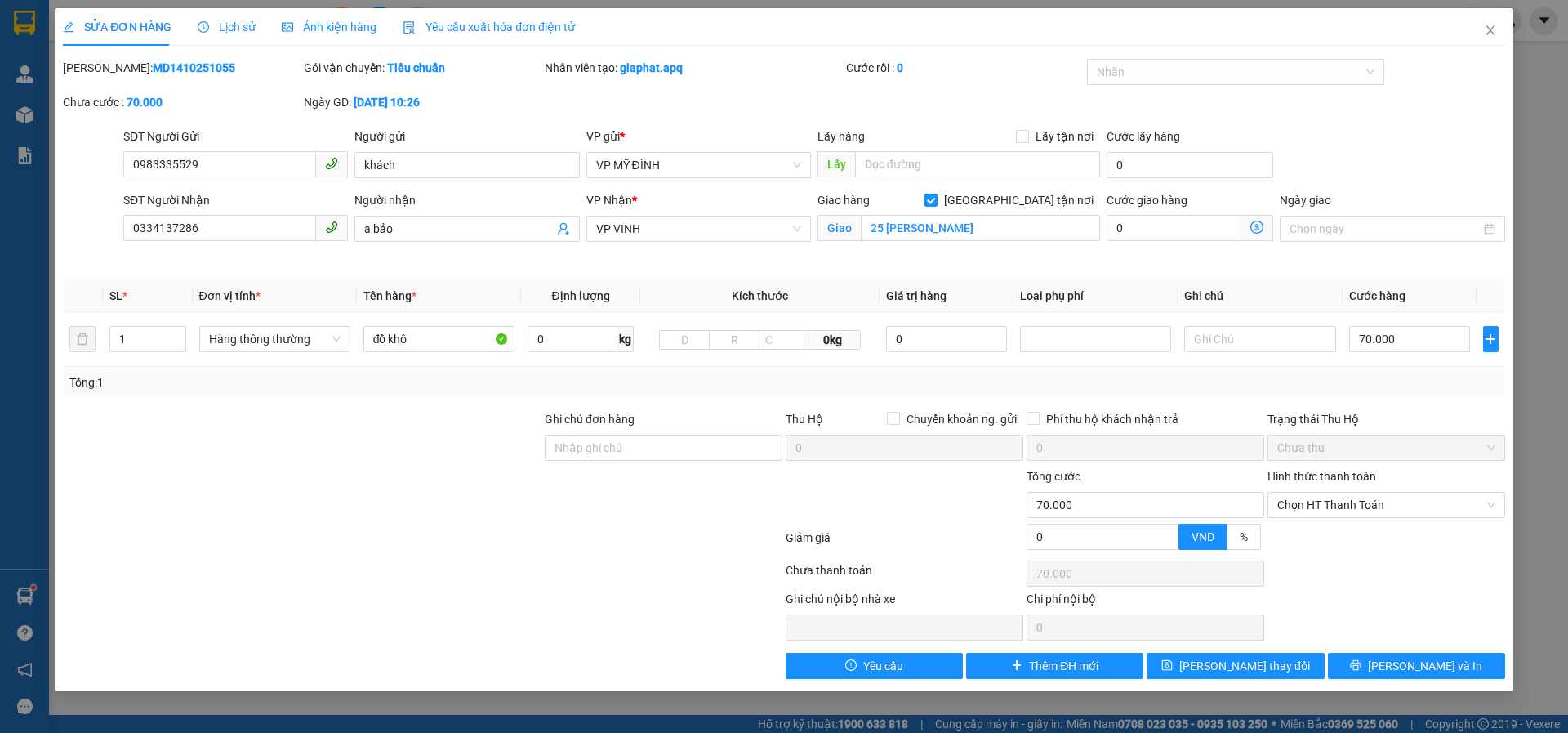
click at [234, 30] on span "Lịch sử" at bounding box center [227, 27] width 58 height 13
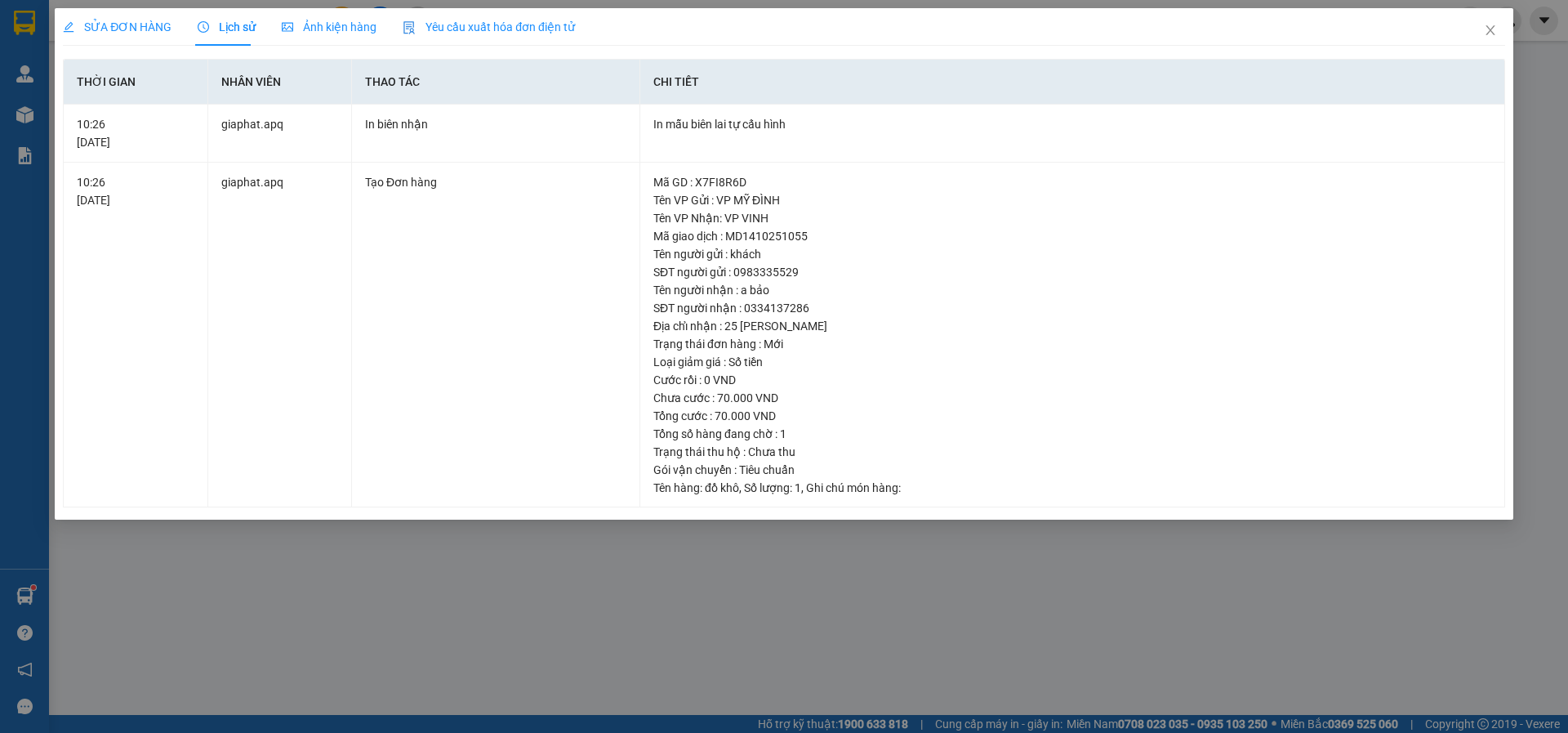
drag, startPoint x: 122, startPoint y: 19, endPoint x: 131, endPoint y: 43, distance: 25.6
click at [125, 23] on span "SỬA ĐƠN HÀNG" at bounding box center [118, 27] width 109 height 13
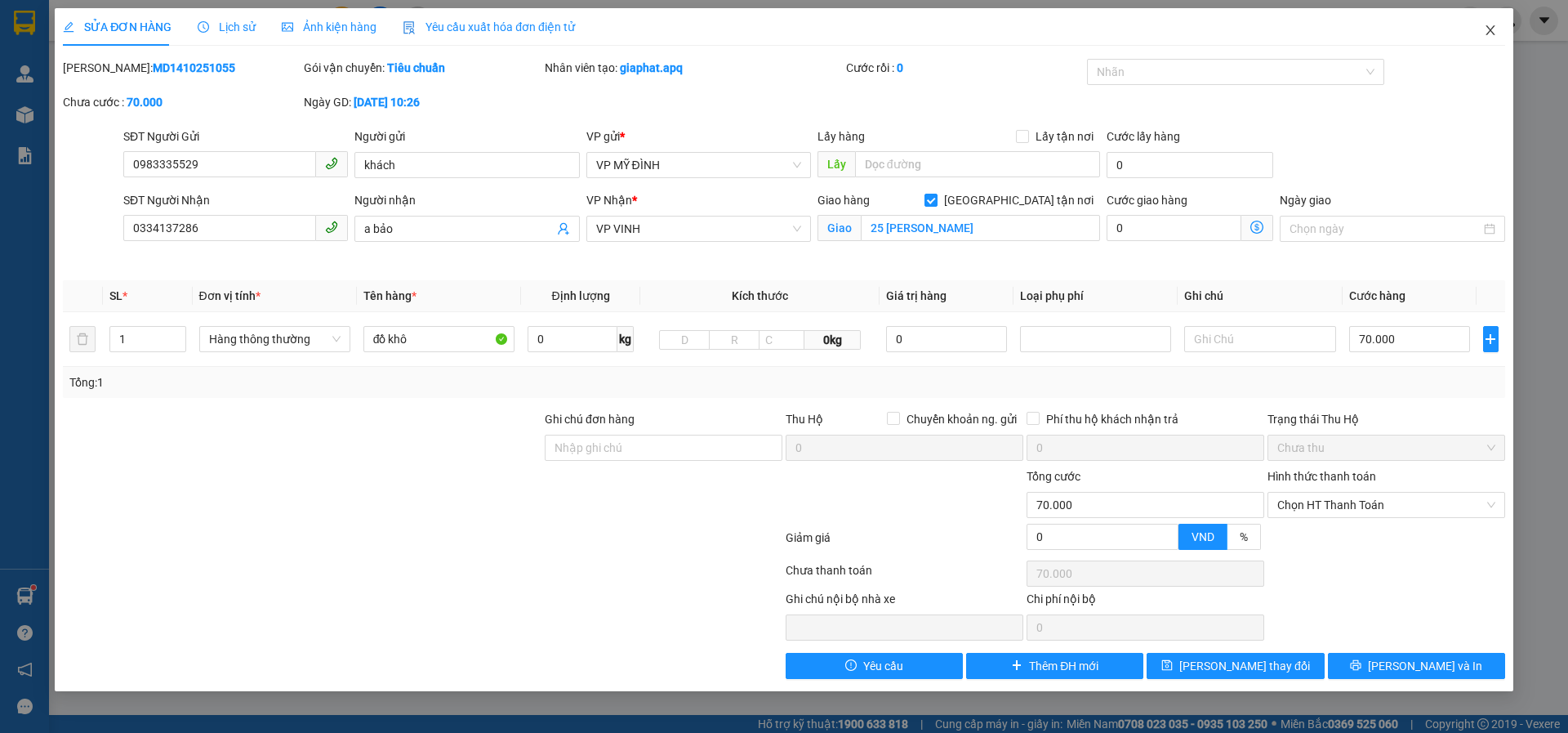
click at [1499, 28] on span "Close" at bounding box center [1490, 30] width 46 height 46
